Goal: Information Seeking & Learning: Find specific fact

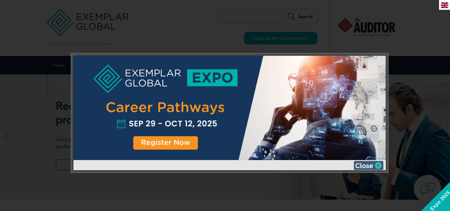
click at [378, 164] on img at bounding box center [369, 165] width 30 height 9
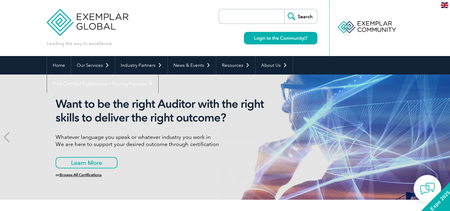
click at [445, 6] on img at bounding box center [444, 5] width 7 height 6
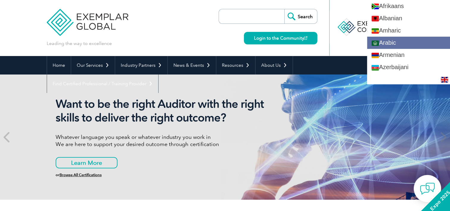
click at [396, 42] on link "Arabic" at bounding box center [408, 43] width 83 height 12
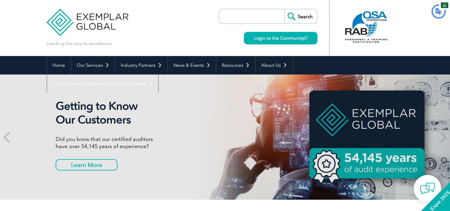
type input "يبحث"
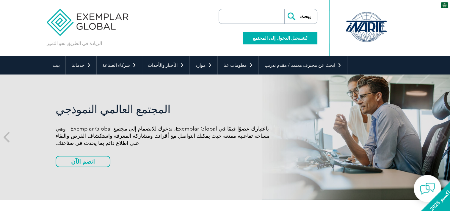
click at [278, 39] on font "تسجيل الدخول إلى المجتمع" at bounding box center [278, 37] width 51 height 5
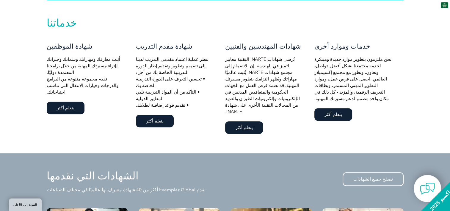
scroll to position [401, 0]
click at [196, 103] on div "شهادة مقدم التدريب تنظر عملية اعتماد مقدمي التدريب لدينا إلى تصميم وتطوير وتقدي…" at bounding box center [180, 86] width 89 height 86
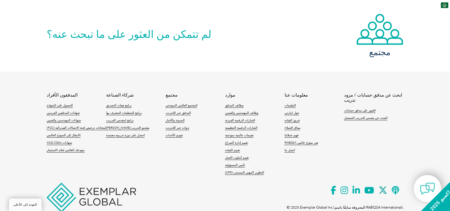
scroll to position [1358, 0]
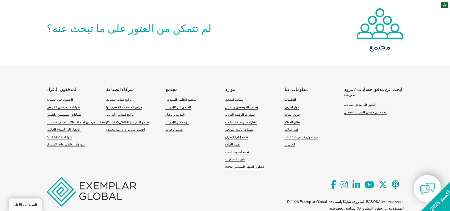
click at [54, 87] on font "المدققون الأفراد" at bounding box center [62, 89] width 31 height 5
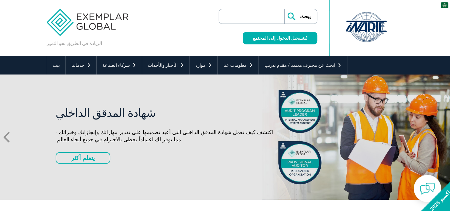
click at [6, 137] on icon at bounding box center [7, 137] width 7 height 0
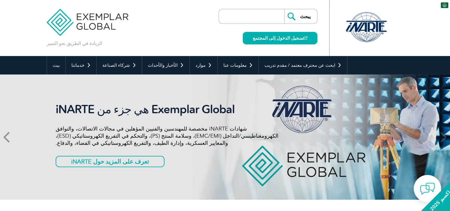
click at [6, 137] on icon at bounding box center [7, 137] width 7 height 0
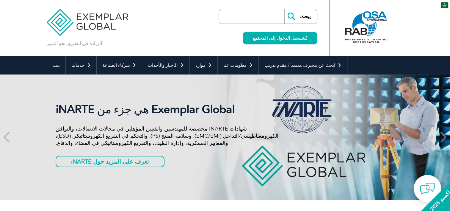
click at [443, 137] on icon at bounding box center [442, 137] width 7 height 0
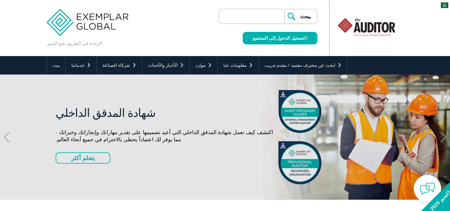
click at [443, 137] on icon at bounding box center [442, 137] width 7 height 0
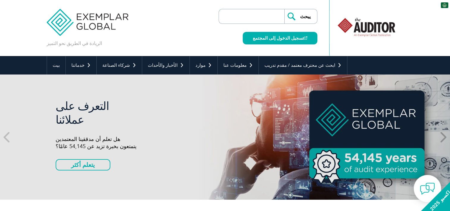
click at [443, 137] on icon at bounding box center [442, 137] width 7 height 0
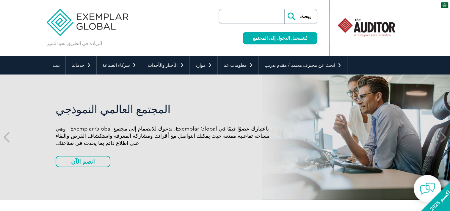
click at [443, 137] on icon at bounding box center [442, 137] width 7 height 0
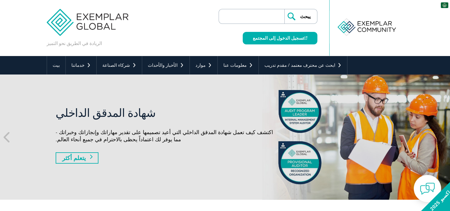
click at [82, 159] on link "يتعلم أكثر" at bounding box center [77, 157] width 43 height 11
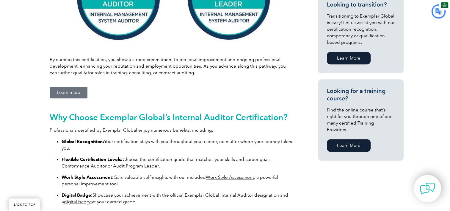
scroll to position [338, 0]
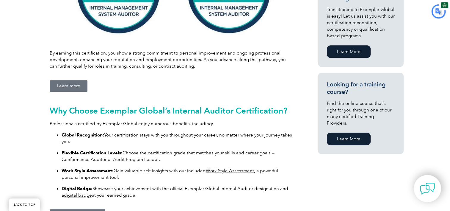
type input "يبحث"
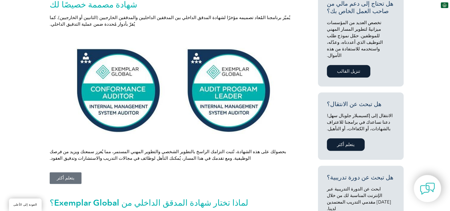
scroll to position [240, 0]
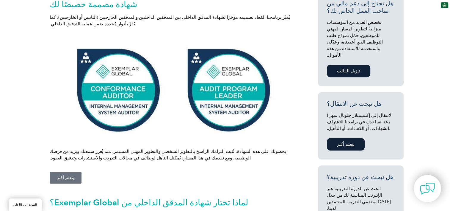
click at [345, 141] on font "يتعلم أكثر" at bounding box center [346, 143] width 18 height 5
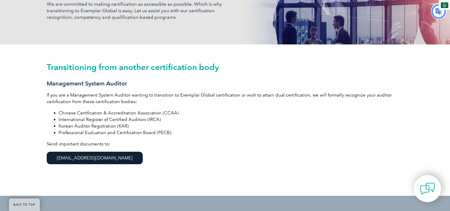
type input "يبحث"
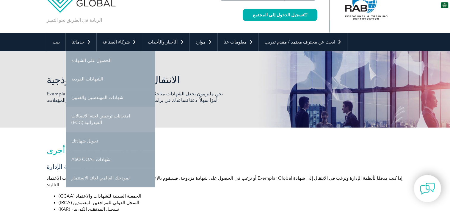
scroll to position [23, 0]
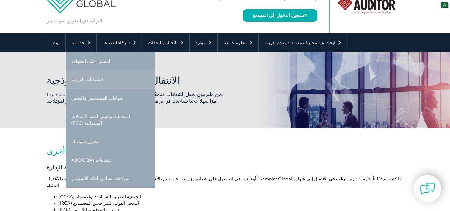
click at [110, 79] on link "الشهادات الفردية" at bounding box center [110, 79] width 89 height 18
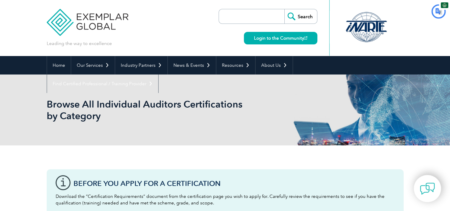
type input "يبحث"
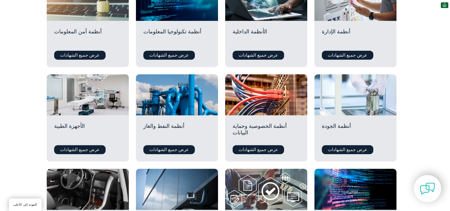
scroll to position [328, 0]
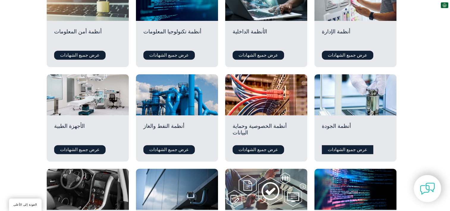
click at [340, 147] on font "عرض جميع الشهادات" at bounding box center [348, 149] width 40 height 5
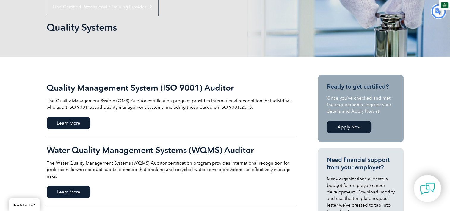
type input "يبحث"
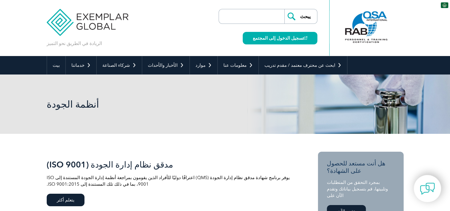
click at [246, 17] on input "search" at bounding box center [253, 16] width 62 height 14
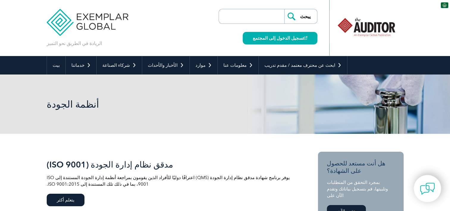
type input "29993"
click at [304, 17] on input "يبحث" at bounding box center [300, 16] width 33 height 14
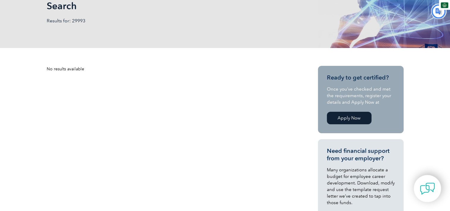
type input "يبحث"
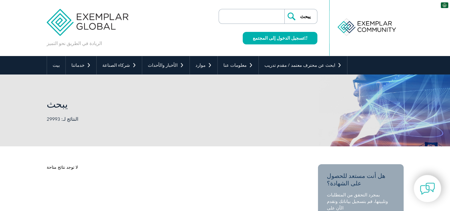
click at [245, 17] on input "search" at bounding box center [253, 16] width 62 height 14
type input "19011"
click at [284, 9] on input "يبحث" at bounding box center [300, 16] width 33 height 14
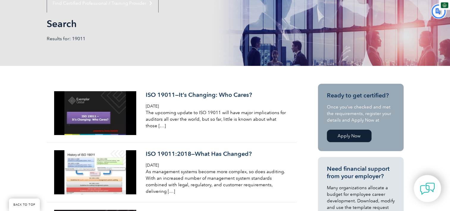
scroll to position [81, 0]
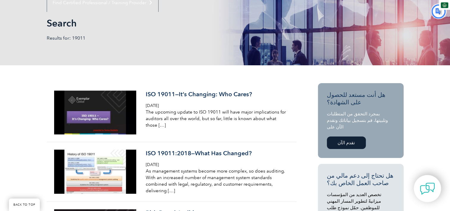
type input "يبحث"
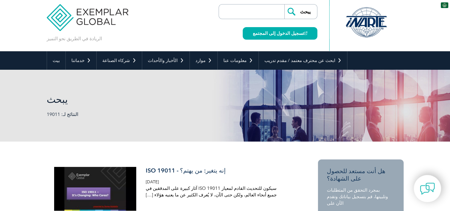
scroll to position [0, 0]
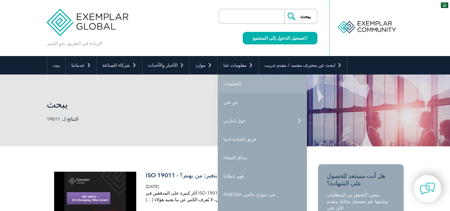
click at [223, 83] on font "التعليمات" at bounding box center [232, 83] width 18 height 5
